Goal: Obtain resource: Download file/media

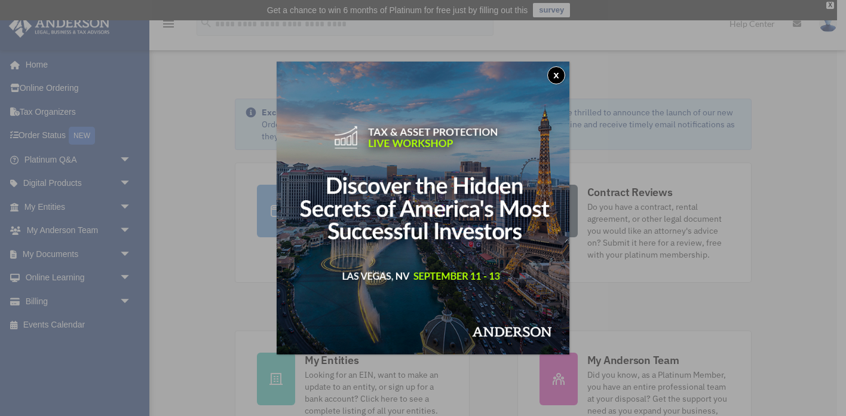
click at [560, 75] on button "x" at bounding box center [556, 75] width 18 height 18
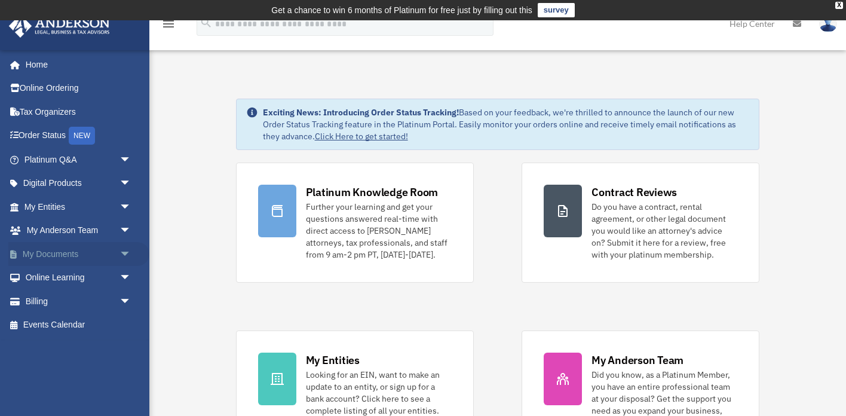
click at [44, 250] on link "My Documents arrow_drop_down" at bounding box center [78, 254] width 141 height 24
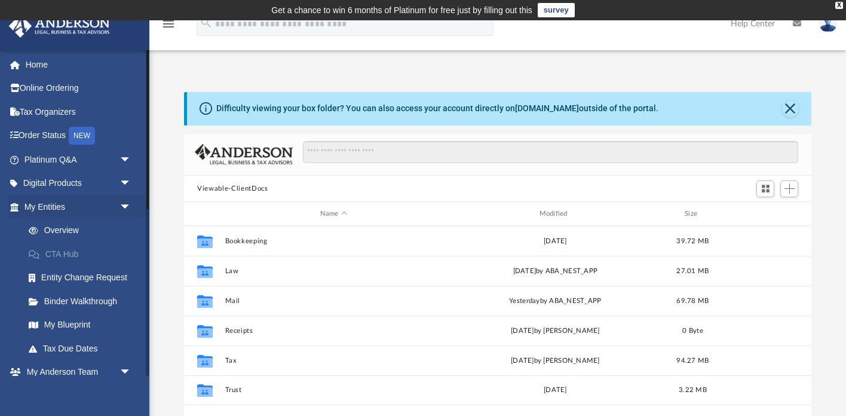
scroll to position [271, 627]
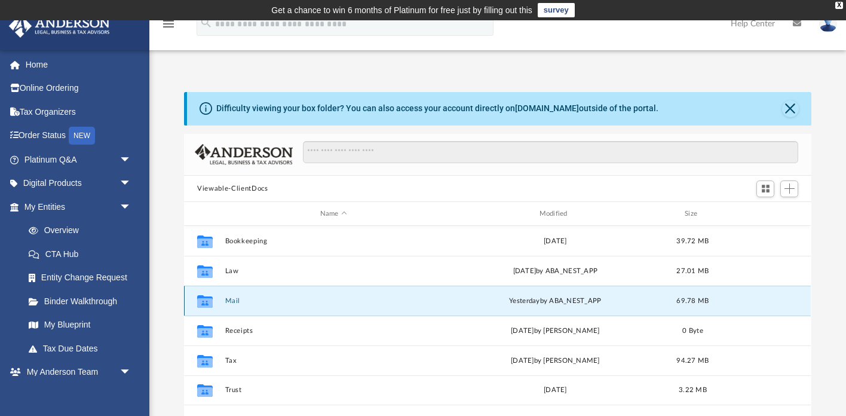
click at [231, 299] on button "Mail" at bounding box center [333, 301] width 217 height 8
click at [236, 300] on button "Mail" at bounding box center [333, 301] width 217 height 8
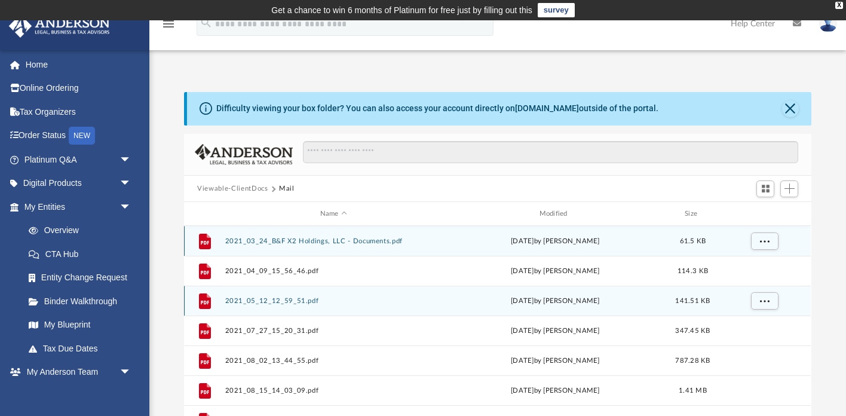
scroll to position [1, 0]
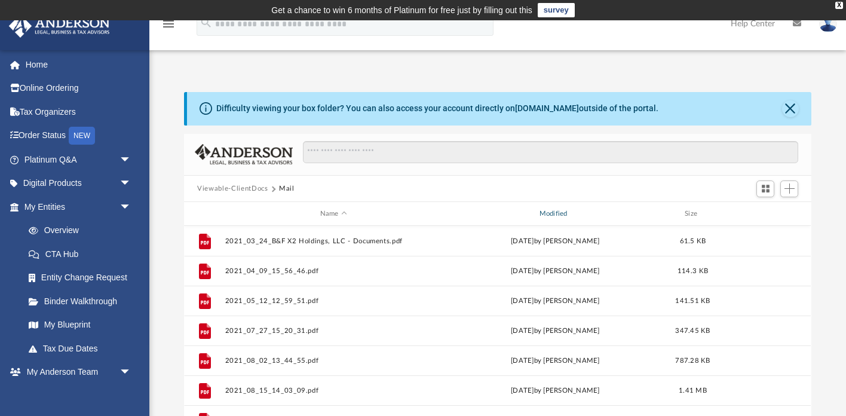
click at [548, 215] on div "Modified" at bounding box center [555, 213] width 217 height 11
click at [555, 211] on div "Modified" at bounding box center [555, 213] width 217 height 11
click at [557, 211] on div "Modified" at bounding box center [555, 213] width 217 height 11
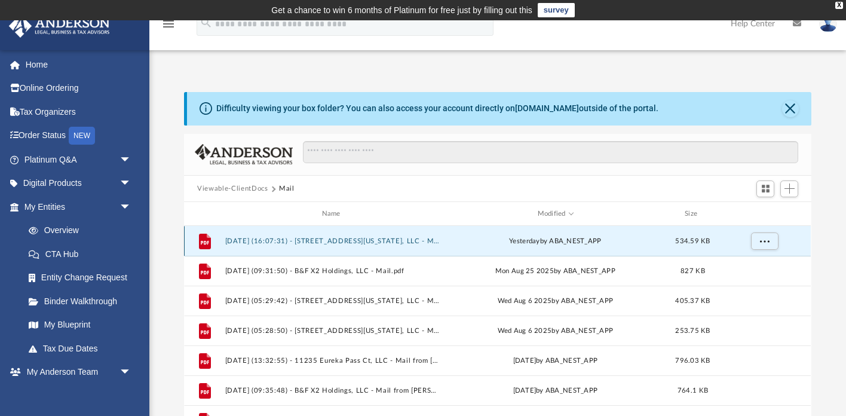
click at [353, 238] on button "2025.09.08 (16:07:31) - 4343 Indiana Ave, LLC - Mail.pdf" at bounding box center [333, 241] width 217 height 8
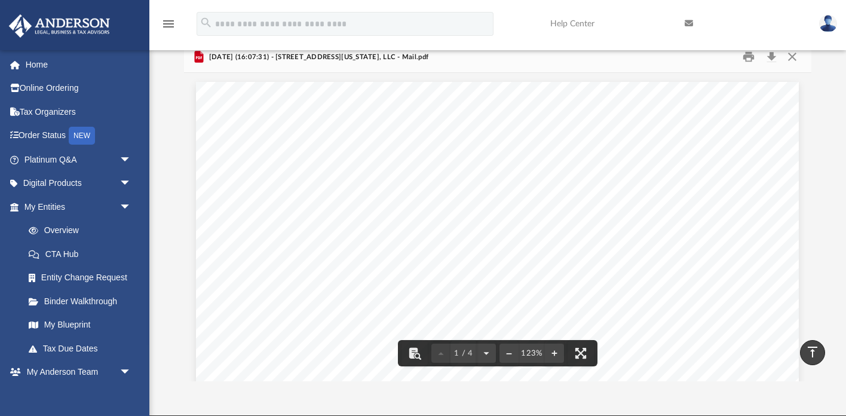
scroll to position [90, 0]
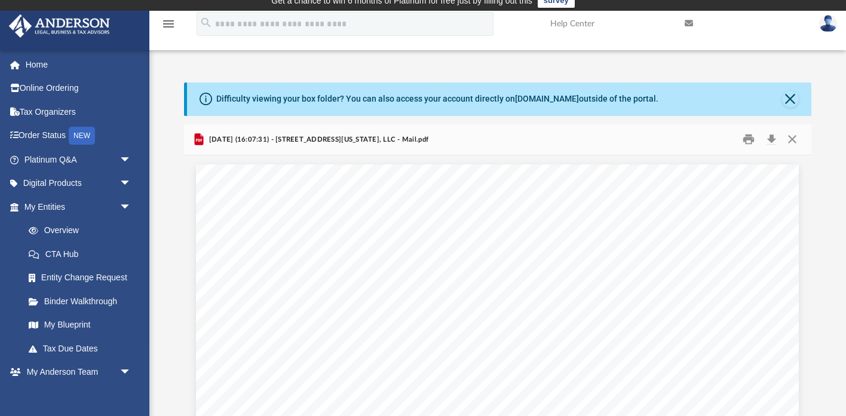
scroll to position [0, 0]
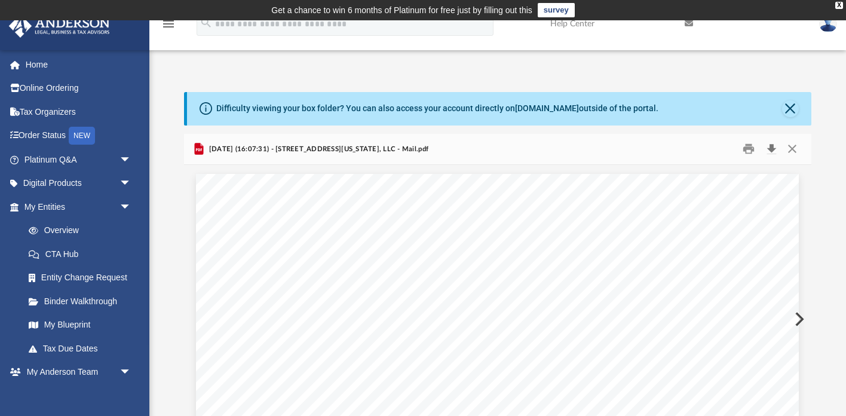
click at [770, 145] on button "Download" at bounding box center [771, 149] width 22 height 19
click at [39, 130] on link "Order Status NEW" at bounding box center [78, 136] width 141 height 24
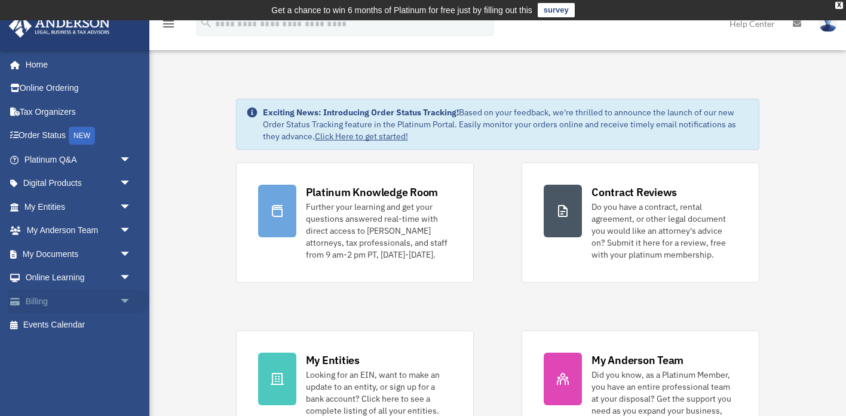
click at [125, 302] on span "arrow_drop_down" at bounding box center [131, 301] width 24 height 24
click at [81, 320] on link "$ Open Invoices" at bounding box center [83, 325] width 133 height 24
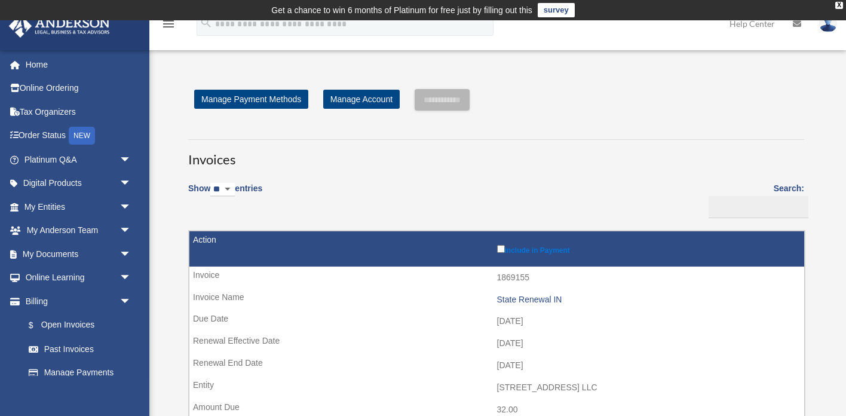
click at [827, 26] on img at bounding box center [828, 23] width 18 height 17
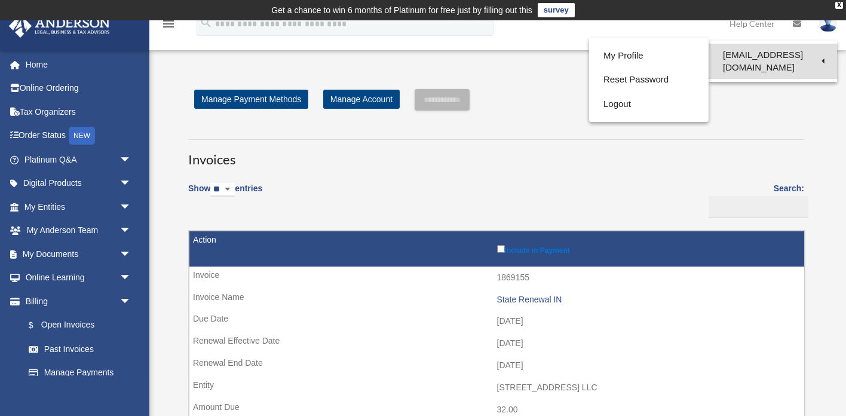
click at [756, 58] on link "[EMAIL_ADDRESS][DOMAIN_NAME]" at bounding box center [772, 61] width 128 height 35
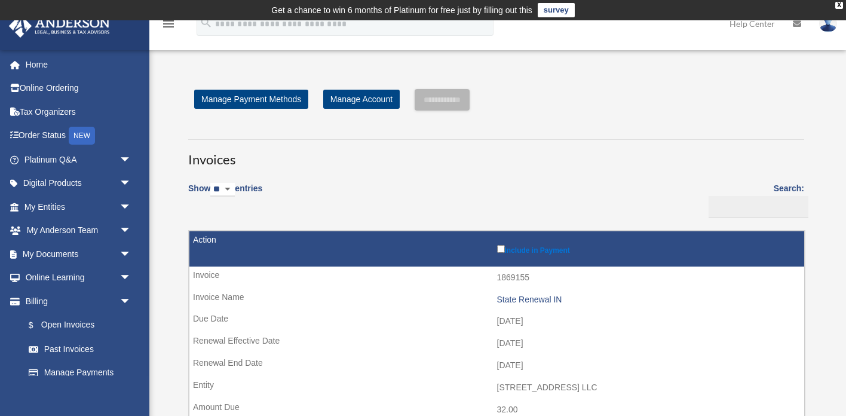
click at [822, 27] on img at bounding box center [828, 23] width 18 height 17
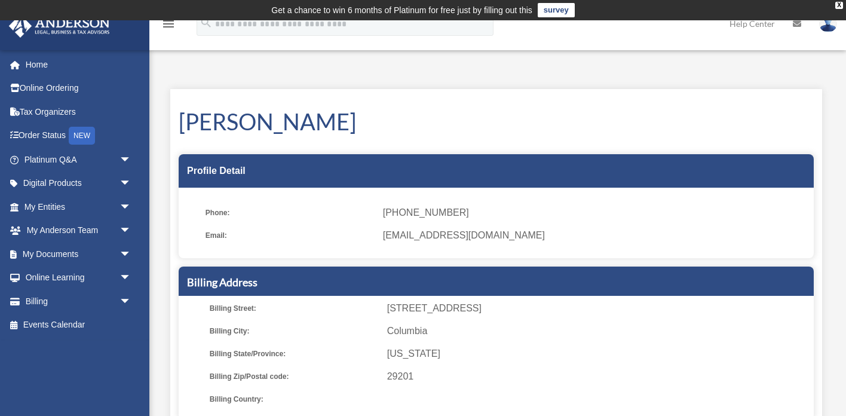
click at [827, 26] on img at bounding box center [828, 23] width 18 height 17
click at [602, 103] on link "Logout" at bounding box center [633, 104] width 119 height 24
